Goal: Information Seeking & Learning: Learn about a topic

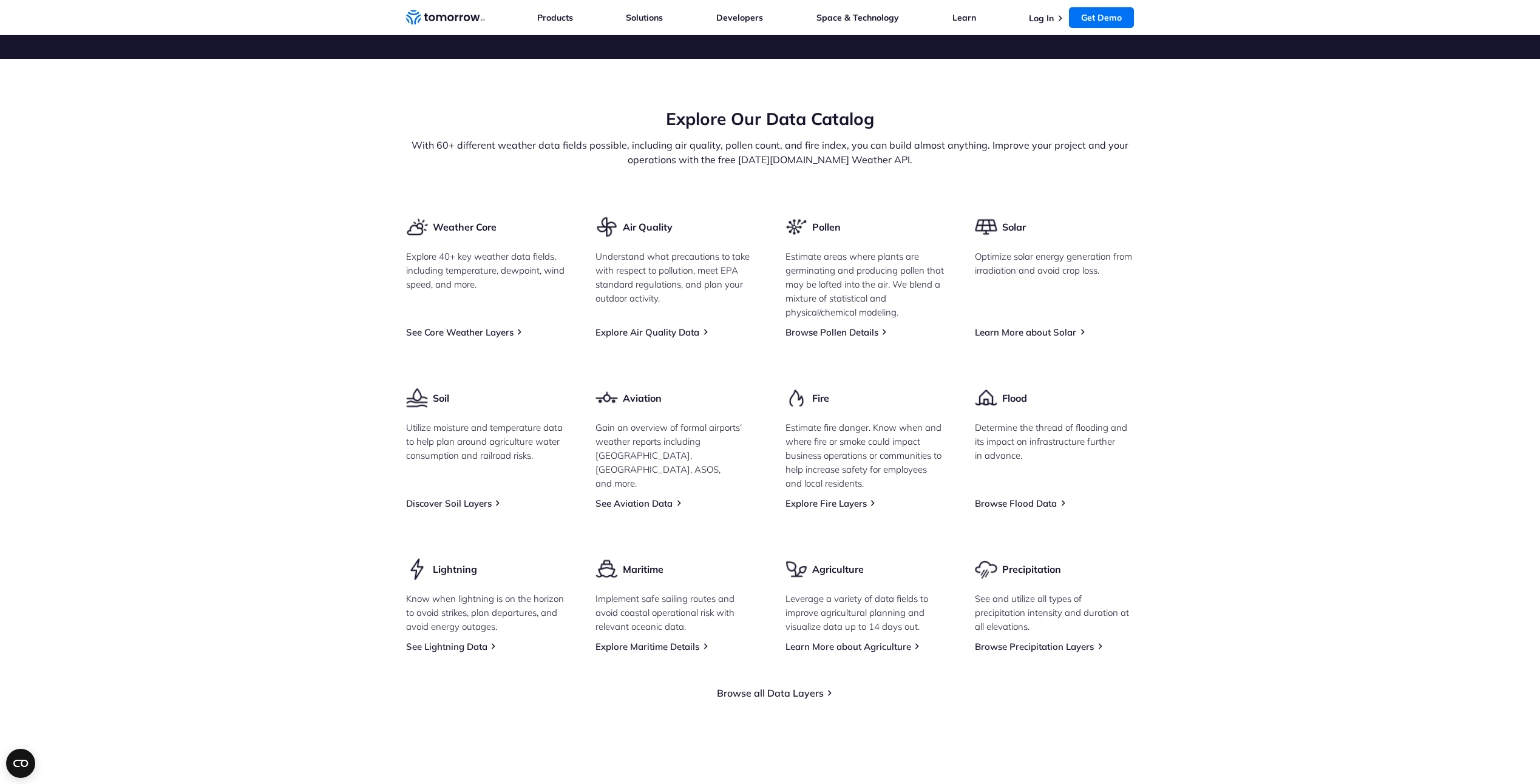
scroll to position [1397, 0]
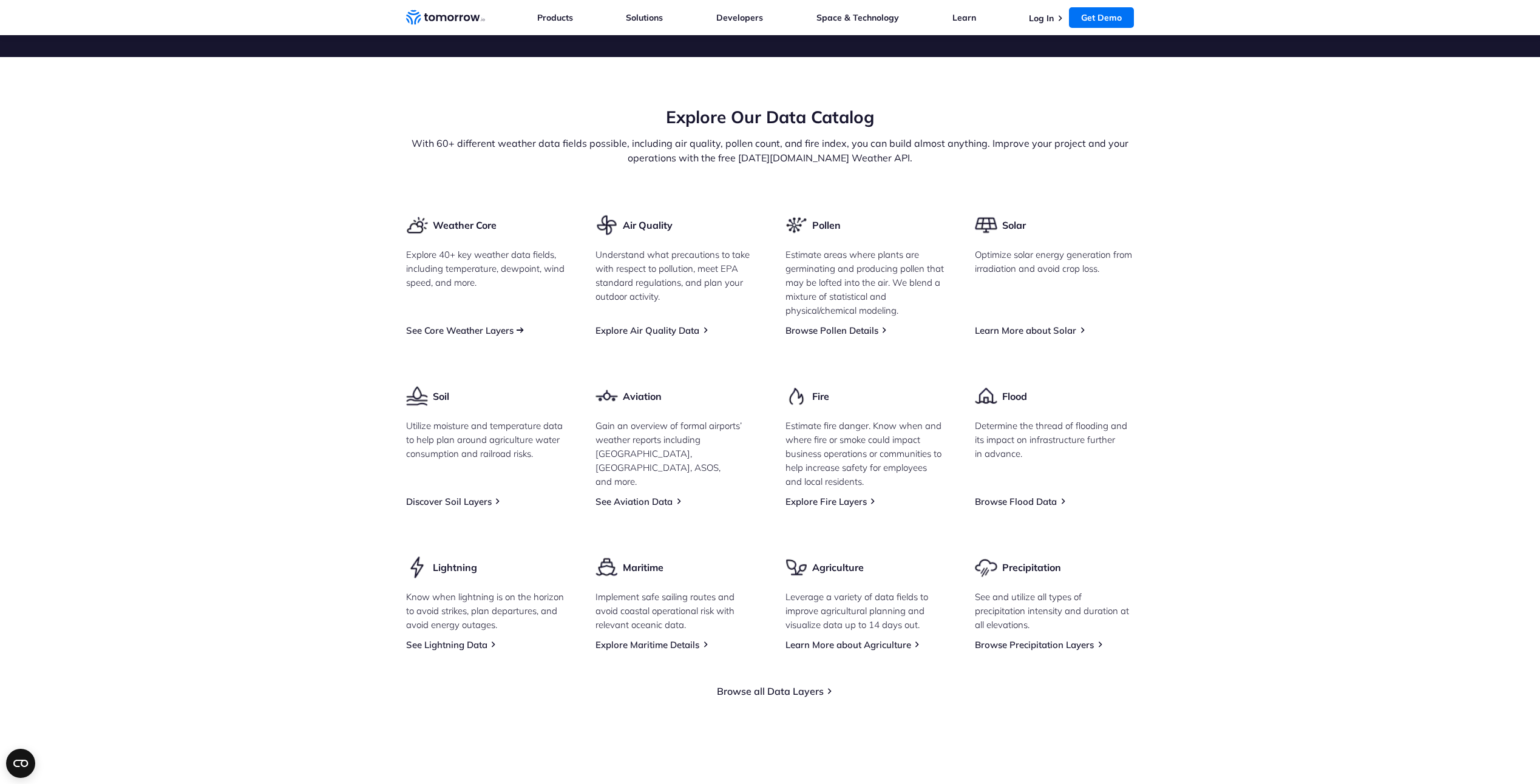
click at [412, 336] on link "See Core Weather Layers" at bounding box center [460, 330] width 108 height 12
click at [669, 336] on link "Explore Air Quality Data" at bounding box center [646, 330] width 103 height 12
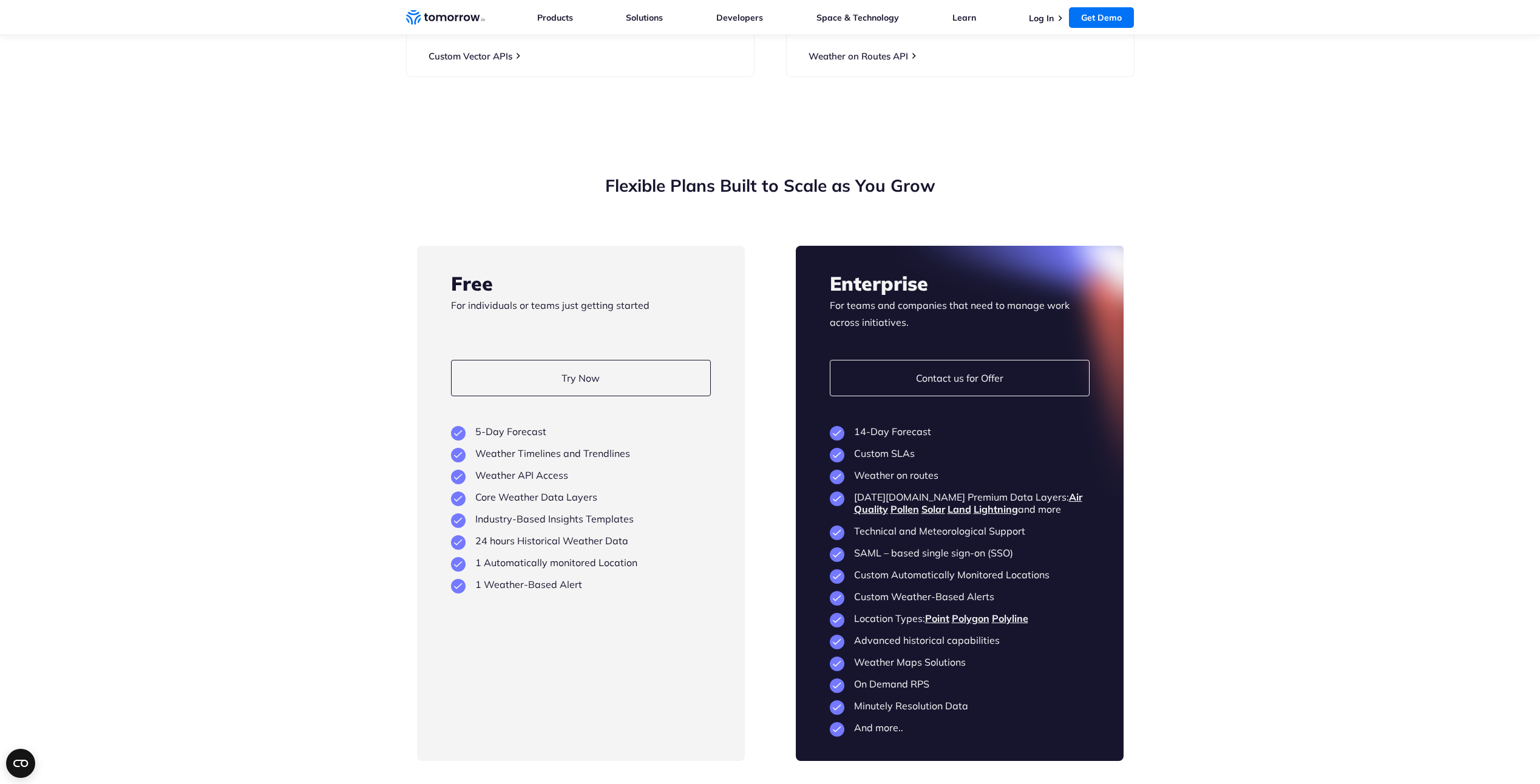
scroll to position [2367, 0]
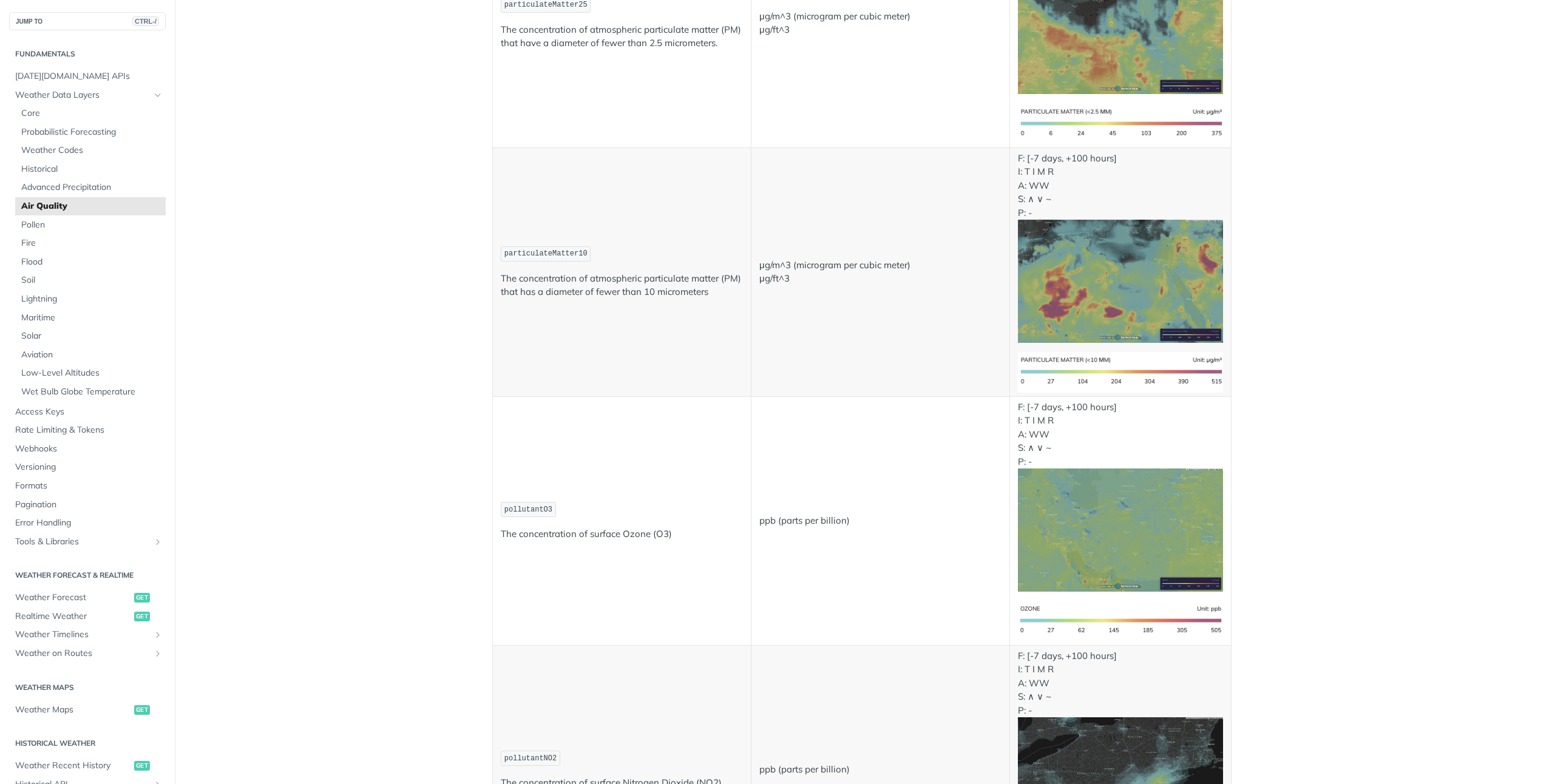
scroll to position [425, 0]
